Goal: Task Accomplishment & Management: Manage account settings

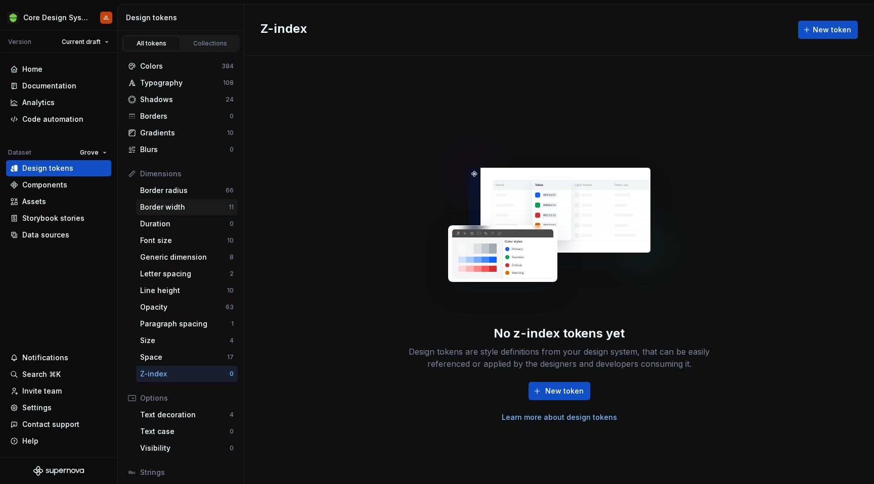
click at [193, 208] on div "Border width" at bounding box center [184, 207] width 88 height 10
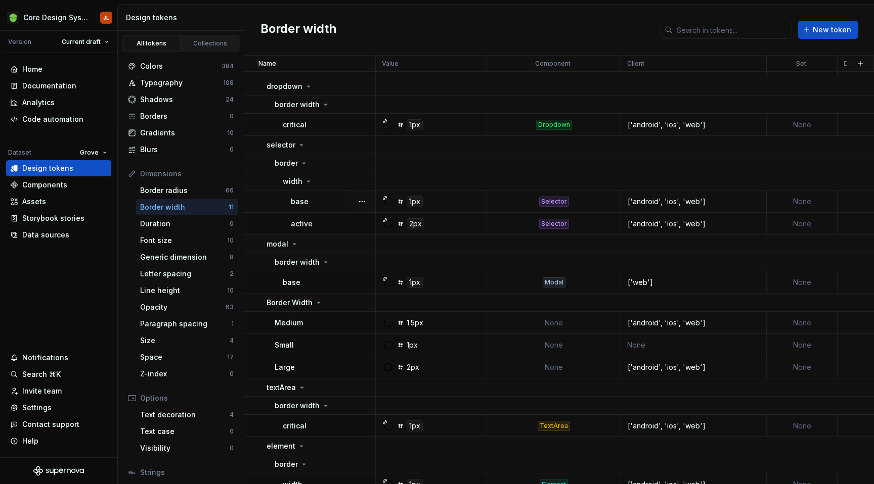
scroll to position [160, 0]
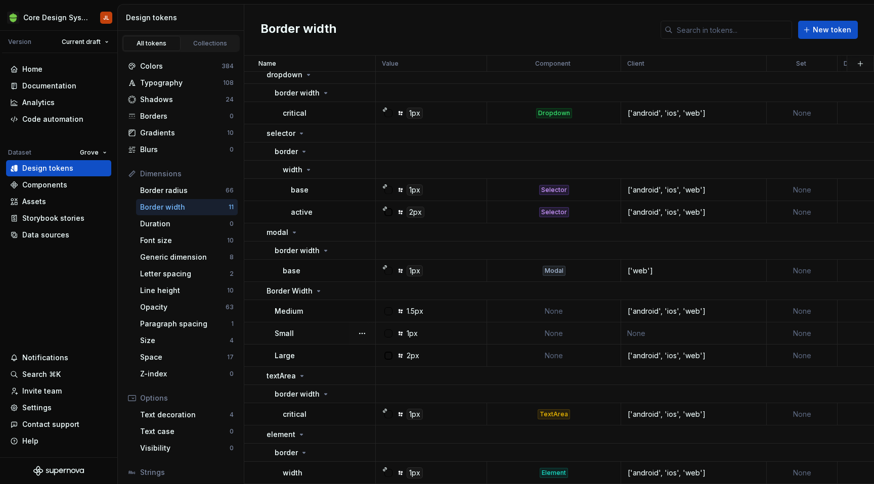
click at [657, 334] on td "None" at bounding box center [694, 334] width 146 height 22
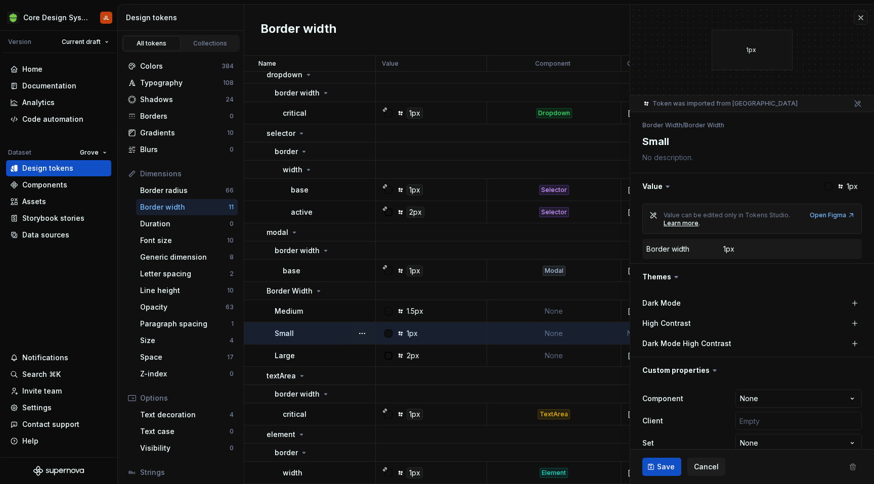
type textarea "*"
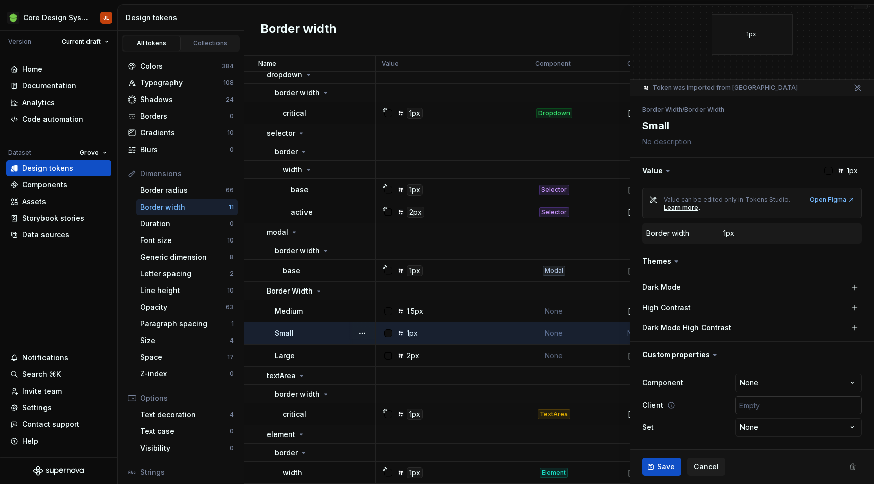
click at [762, 410] on input "text" at bounding box center [798, 405] width 126 height 18
type input "['android', 'ios', 'web']"
click at [657, 465] on span "Save" at bounding box center [666, 467] width 18 height 10
type textarea "*"
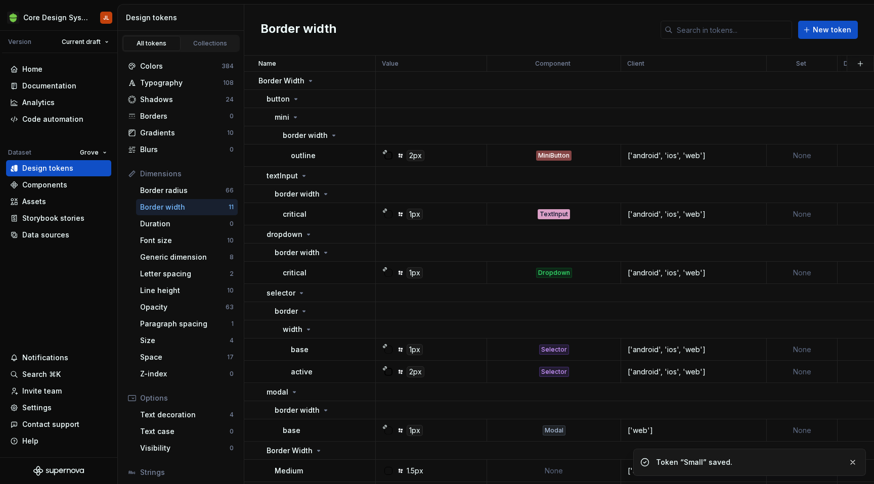
scroll to position [160, 0]
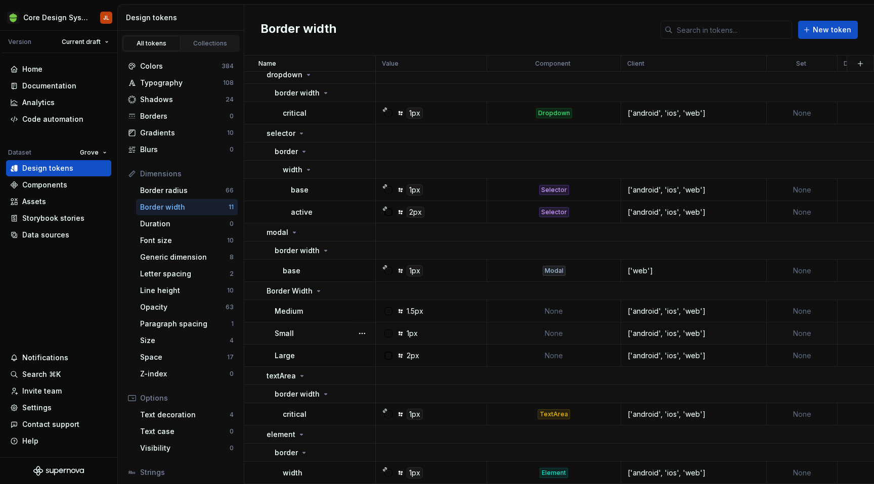
type textarea "*"
